Goal: Transaction & Acquisition: Obtain resource

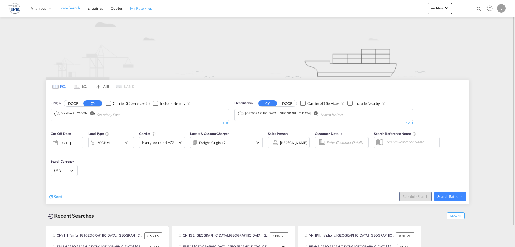
click at [145, 9] on span "My Rate Files" at bounding box center [141, 8] width 22 height 5
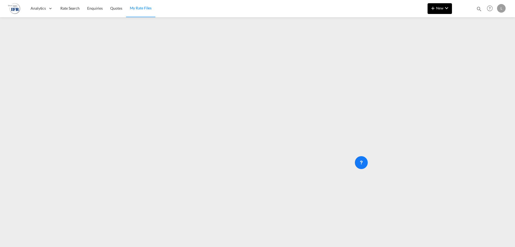
click at [439, 7] on span "New" at bounding box center [440, 8] width 20 height 4
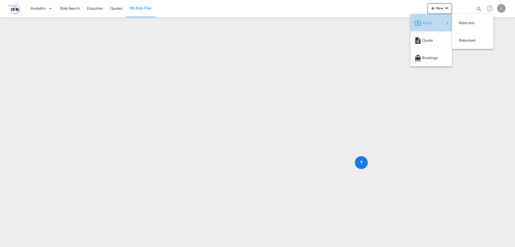
click at [434, 23] on div "Rates" at bounding box center [433, 22] width 21 height 13
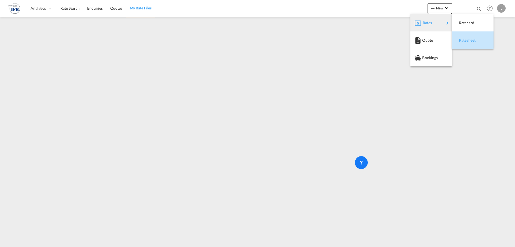
click at [465, 41] on span "Ratesheet" at bounding box center [462, 40] width 6 height 11
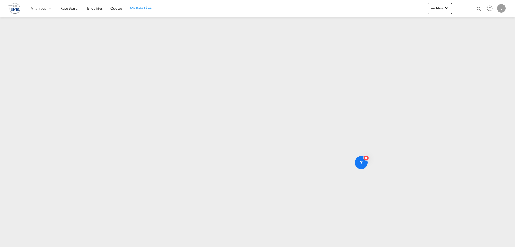
click at [3, 10] on md-toolbar "Analytics Reports Rate Search Enquiries Quotes My Rate Files New Quotes Enquiri…" at bounding box center [257, 8] width 515 height 17
click at [13, 8] on img at bounding box center [14, 8] width 12 height 12
click at [20, 8] on img at bounding box center [14, 8] width 12 height 12
click at [65, 7] on span "Rate Search" at bounding box center [69, 8] width 19 height 5
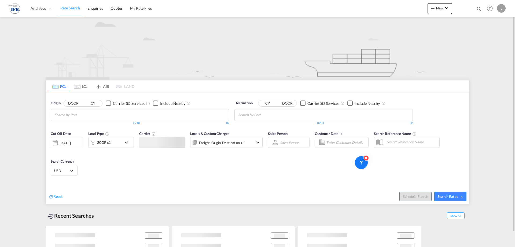
click at [114, 114] on md-chips at bounding box center [140, 114] width 178 height 11
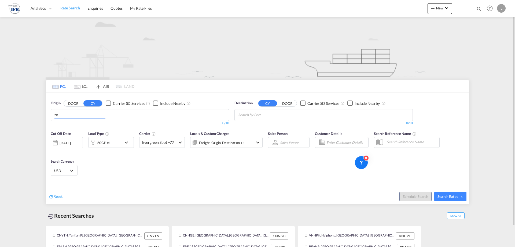
type input "z"
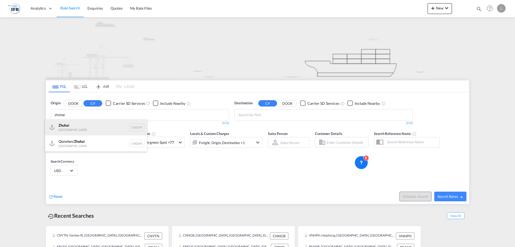
type input "zhuhai"
click at [74, 124] on div "Zhuhai China CNZUH" at bounding box center [96, 127] width 102 height 16
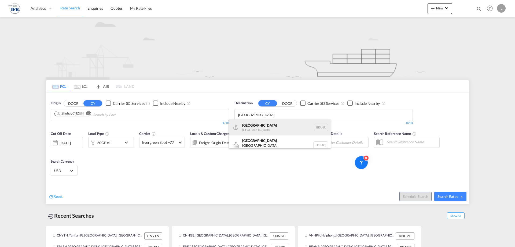
type input "antwerp"
click at [248, 132] on div "Antwerp Belgium BEANR" at bounding box center [280, 127] width 102 height 16
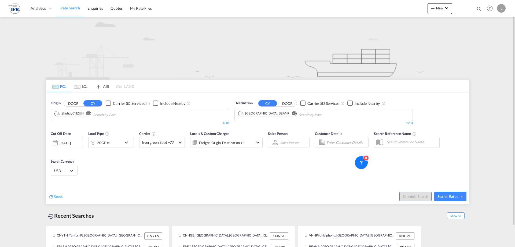
click at [453, 190] on div "Schedule Search Search Rates" at bounding box center [364, 193] width 210 height 21
click at [453, 193] on button "Search Rates" at bounding box center [451, 196] width 32 height 10
type input "CNZUH to BEANR / 18 Aug 2025"
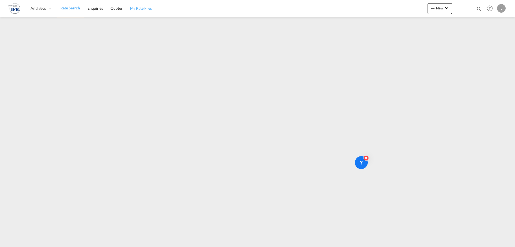
click at [140, 11] on link "My Rate Files" at bounding box center [141, 8] width 30 height 17
click at [440, 6] on button "New" at bounding box center [440, 8] width 24 height 11
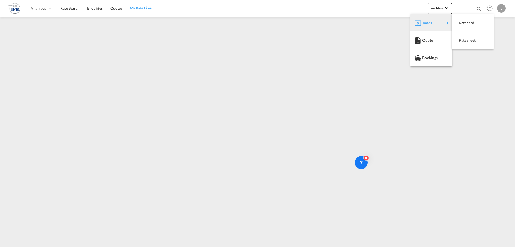
click at [437, 24] on div "Rates" at bounding box center [433, 22] width 21 height 13
click at [460, 36] on span "Ratesheet" at bounding box center [462, 40] width 6 height 11
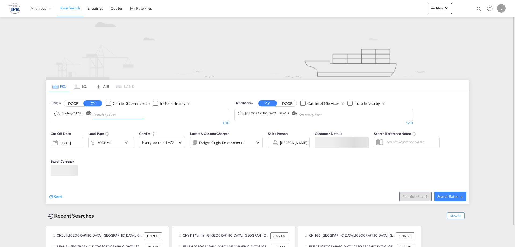
click at [134, 115] on input "Chips input." at bounding box center [118, 115] width 51 height 9
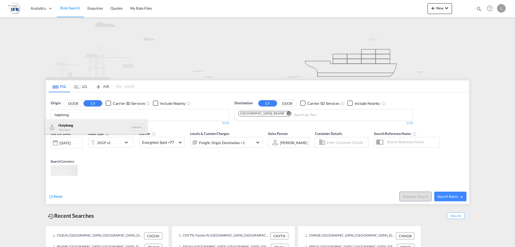
type input "haiphong"
click at [86, 129] on div "Haiphong Viet Nam VNHPH" at bounding box center [96, 127] width 102 height 16
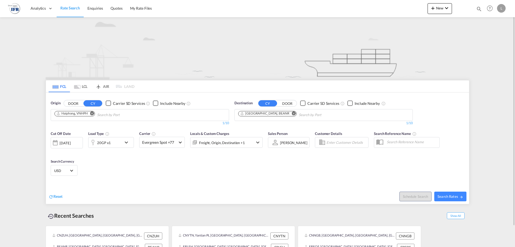
click at [114, 140] on div "20GP x1" at bounding box center [105, 142] width 33 height 11
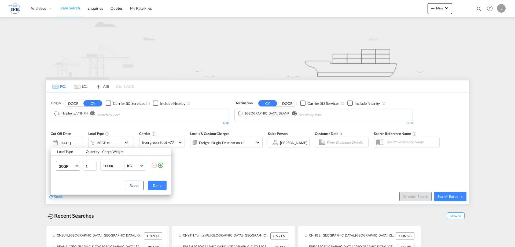
click at [72, 168] on span "20GP" at bounding box center [67, 165] width 16 height 5
click at [66, 187] on md-option "40HC" at bounding box center [73, 191] width 37 height 13
click at [154, 188] on button "Done" at bounding box center [157, 185] width 19 height 10
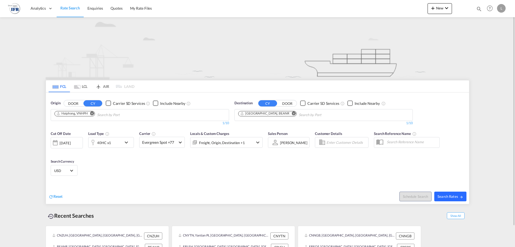
click at [455, 199] on button "Search Rates" at bounding box center [451, 196] width 32 height 10
type input "VNHPH to BEANR / [DATE]"
